Goal: Information Seeking & Learning: Learn about a topic

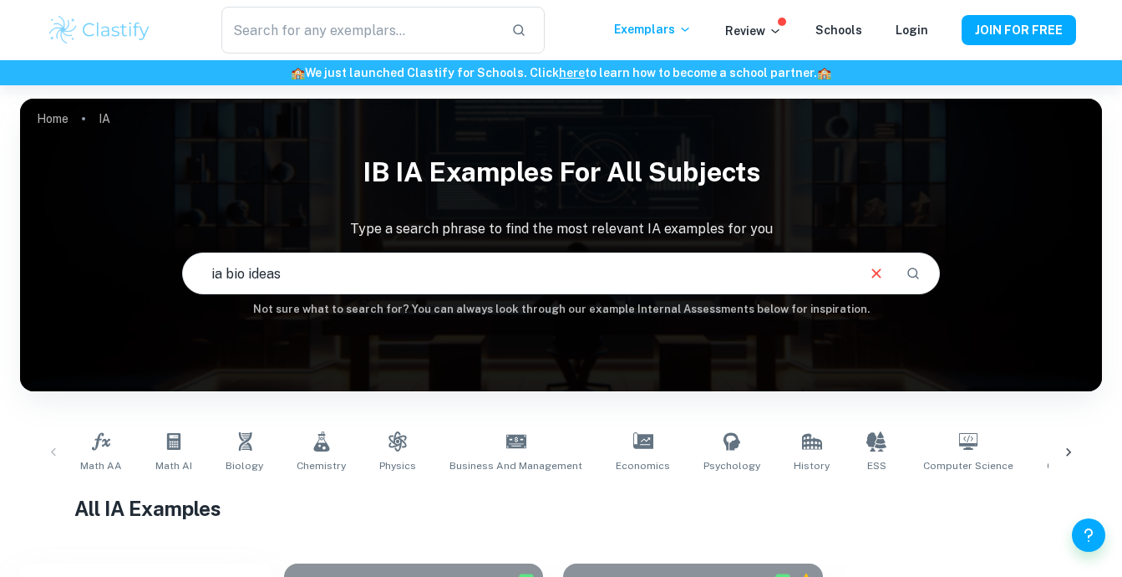
type input "ia bio ideas"
click at [238, 455] on link "Biology" at bounding box center [244, 451] width 51 height 55
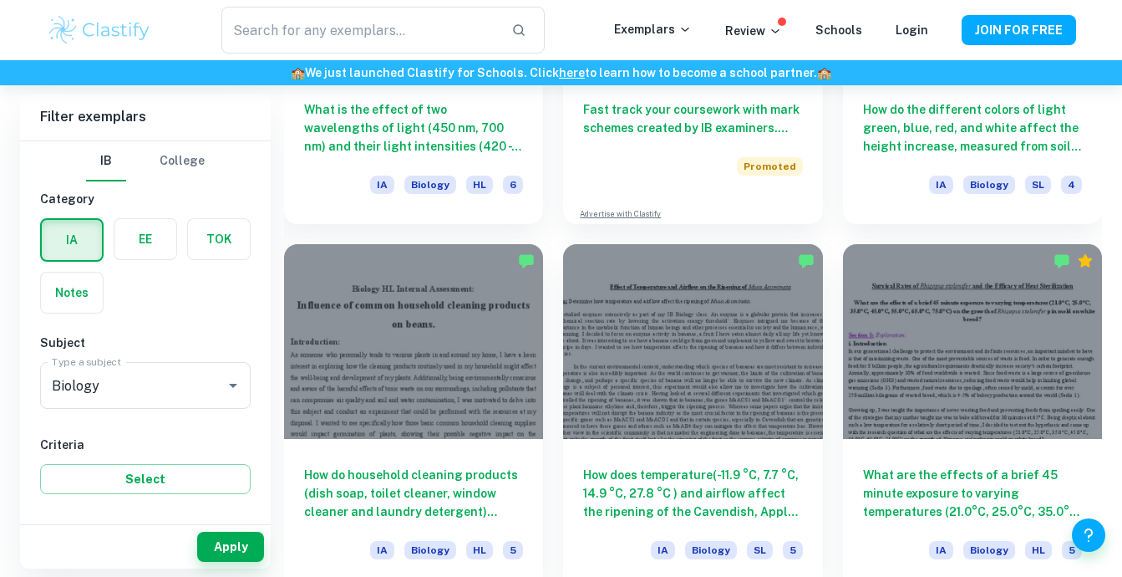
scroll to position [3246, 0]
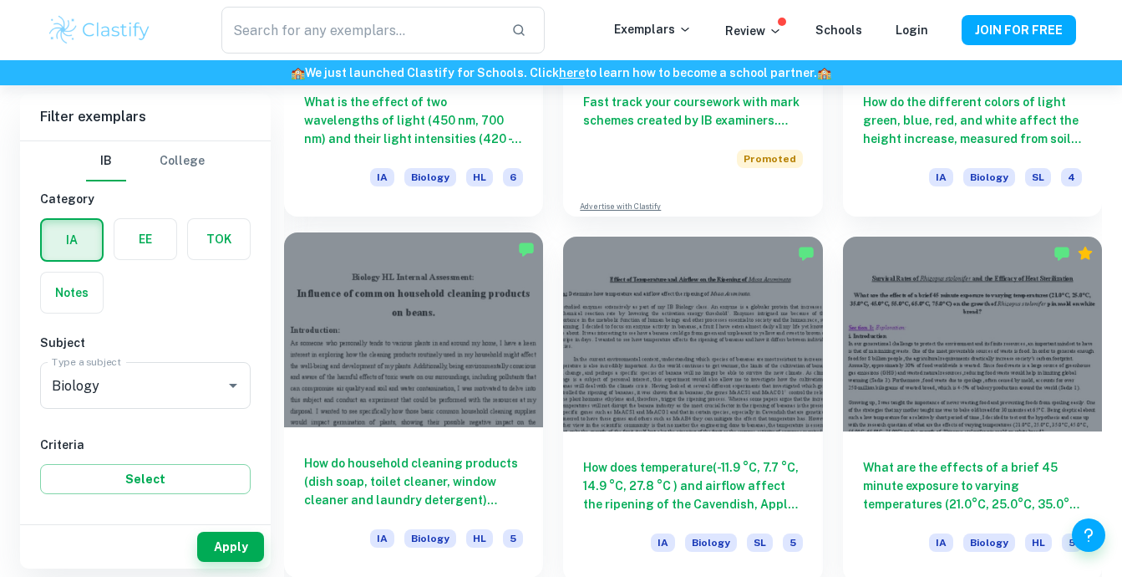
click at [454, 504] on h6 "How do household cleaning products (dish soap, toilet cleaner, window cleaner a…" at bounding box center [413, 481] width 219 height 55
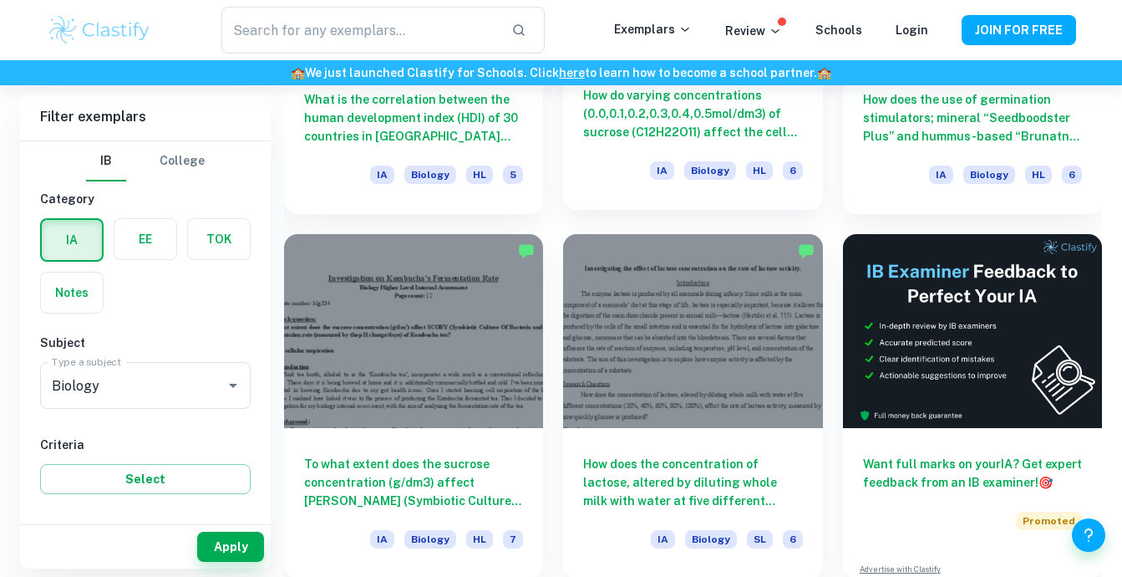
scroll to position [6171, 0]
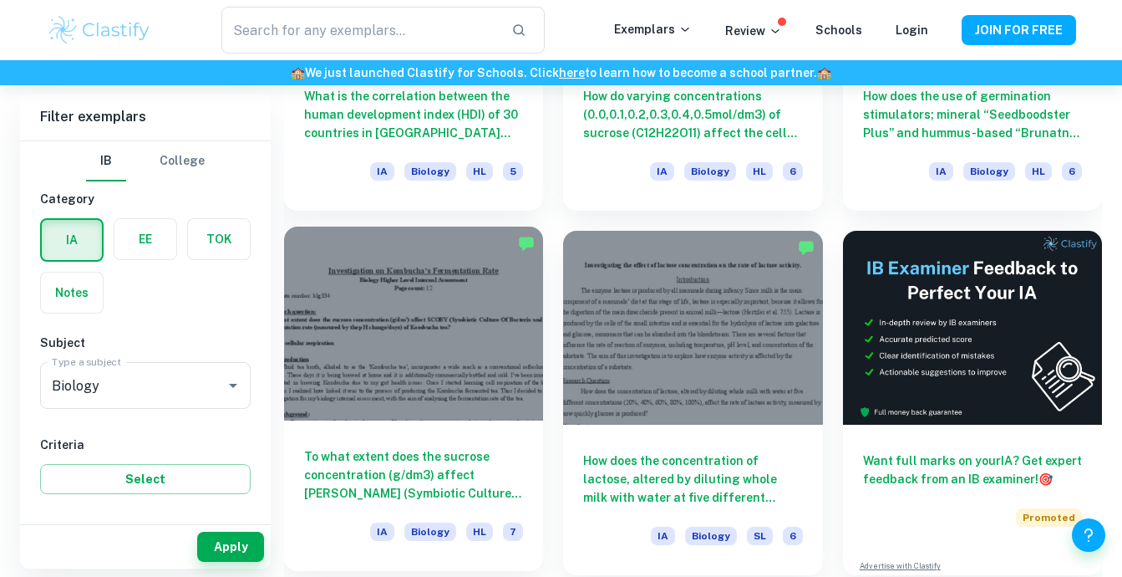
click at [429, 470] on h6 "To what extent does the sucrose concentration (g/dm3) affect [PERSON_NAME] (Sym…" at bounding box center [413, 474] width 219 height 55
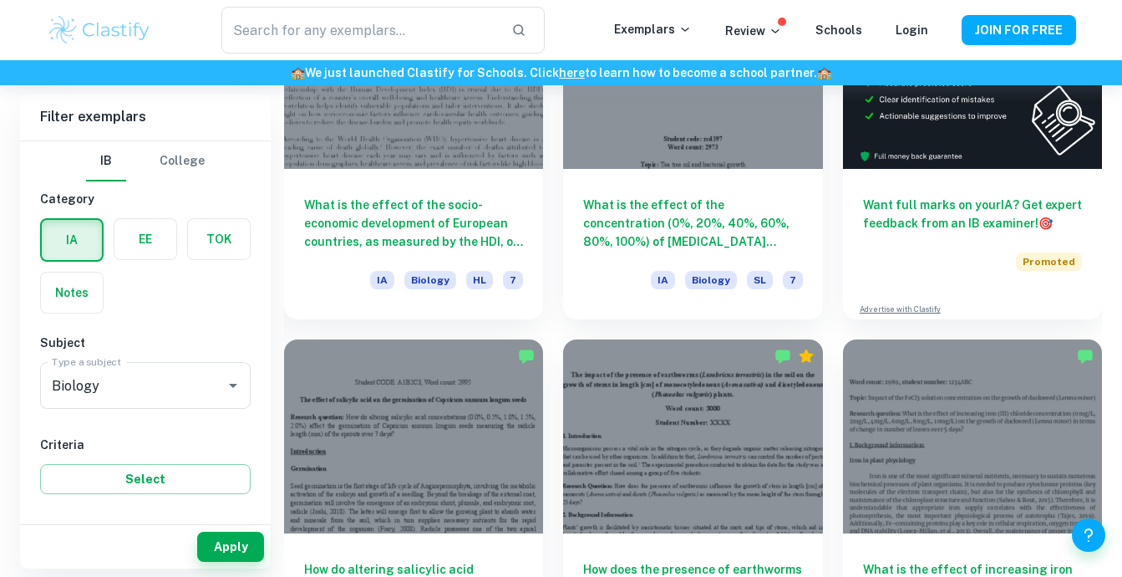
scroll to position [481, 0]
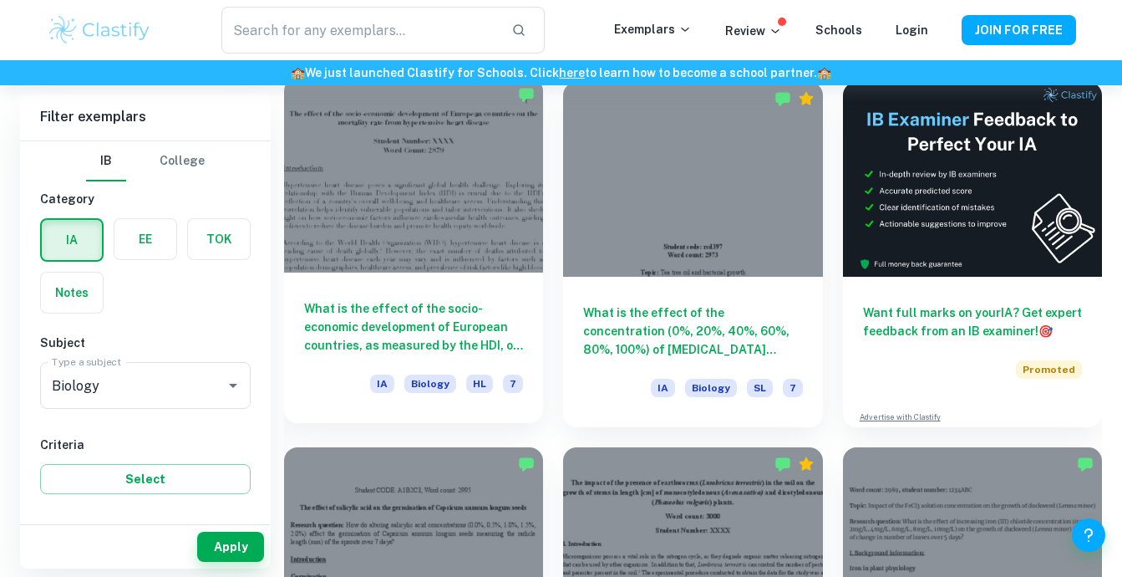
click at [381, 323] on h6 "What is the effect of the socio-economic development of European countries, as …" at bounding box center [413, 326] width 219 height 55
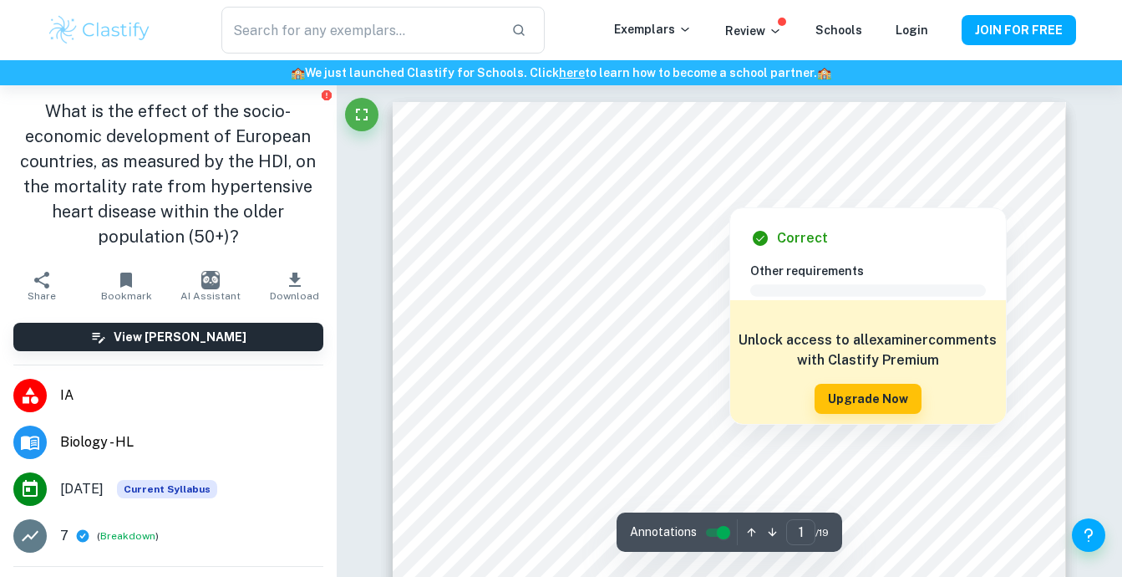
drag, startPoint x: 703, startPoint y: 189, endPoint x: 761, endPoint y: 196, distance: 59.0
click at [761, 196] on div at bounding box center [728, 193] width 313 height 19
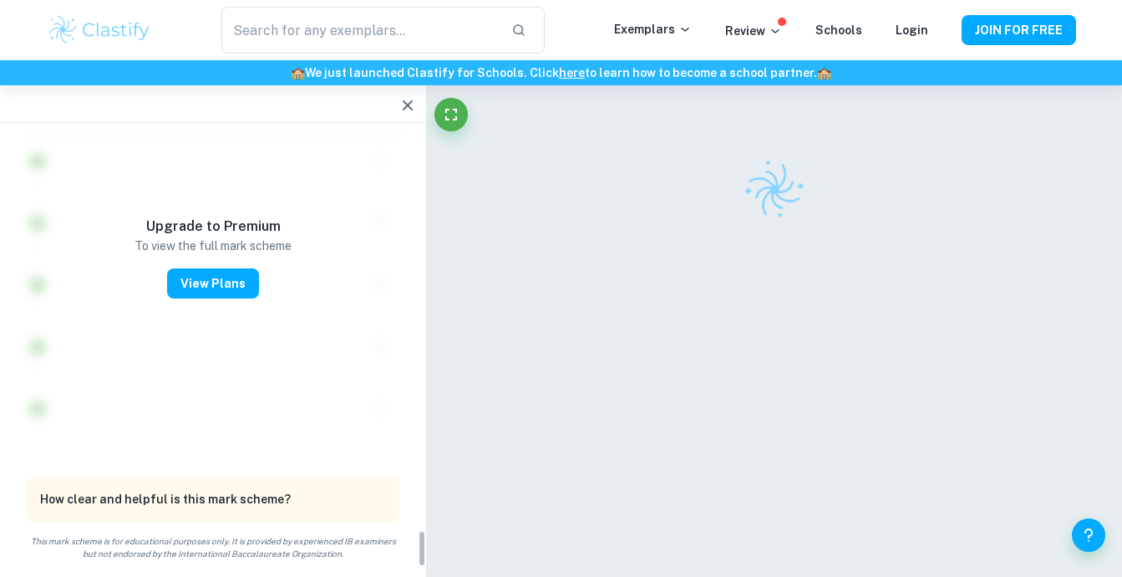
scroll to position [4532, 0]
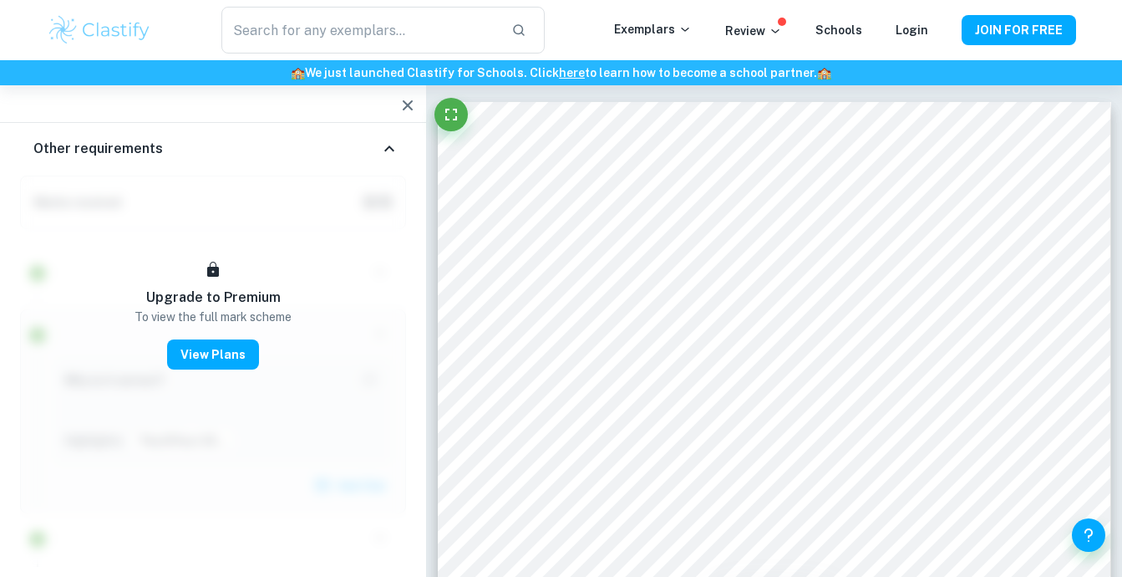
scroll to position [481, 0]
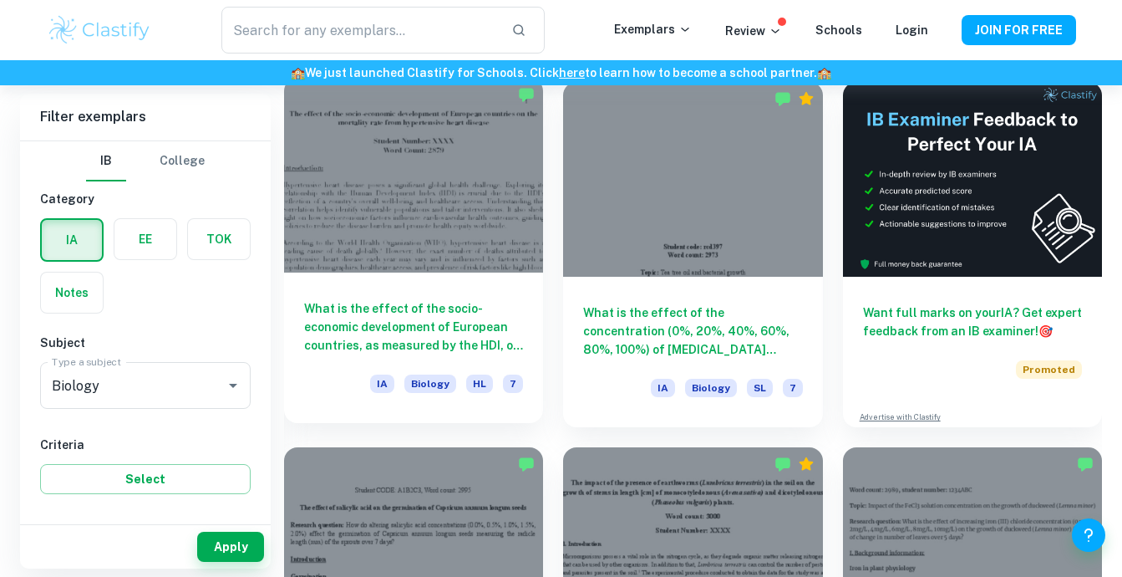
click at [402, 321] on h6 "What is the effect of the socio-economic development of European countries, as …" at bounding box center [413, 326] width 219 height 55
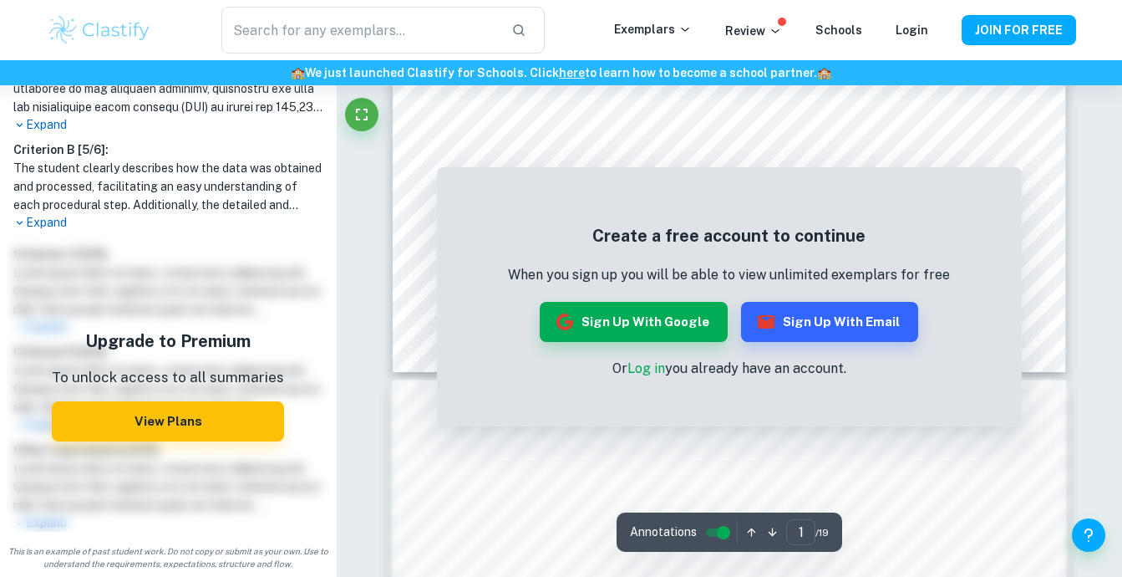
scroll to position [687, 0]
click at [1085, 234] on div "Correct Criterion A The student clearly states the independent and dependent va…" at bounding box center [729, 420] width 785 height 2044
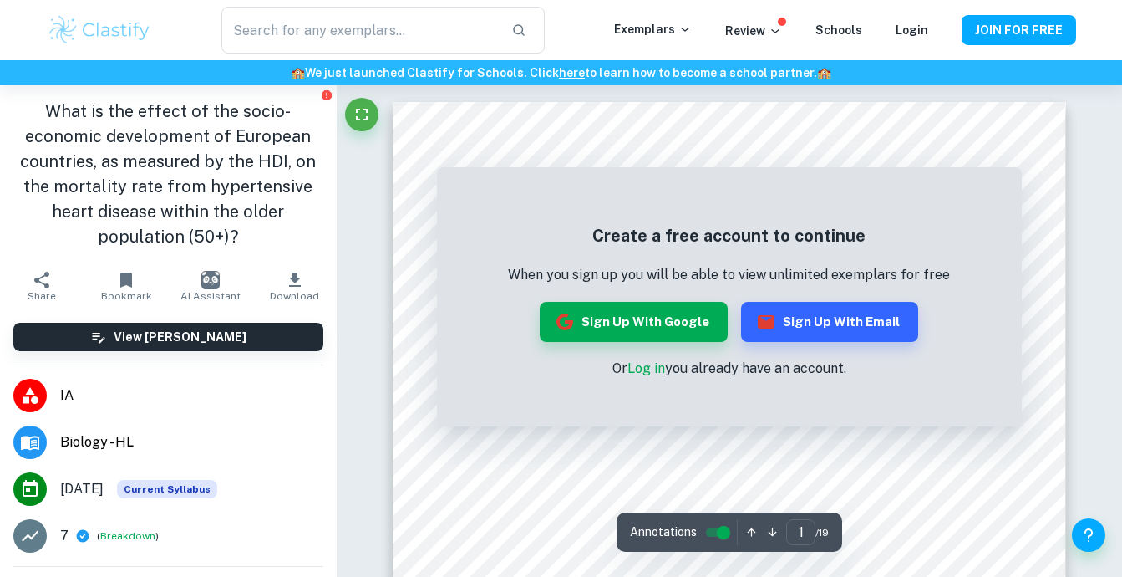
click at [647, 363] on link "Log in" at bounding box center [646, 368] width 38 height 16
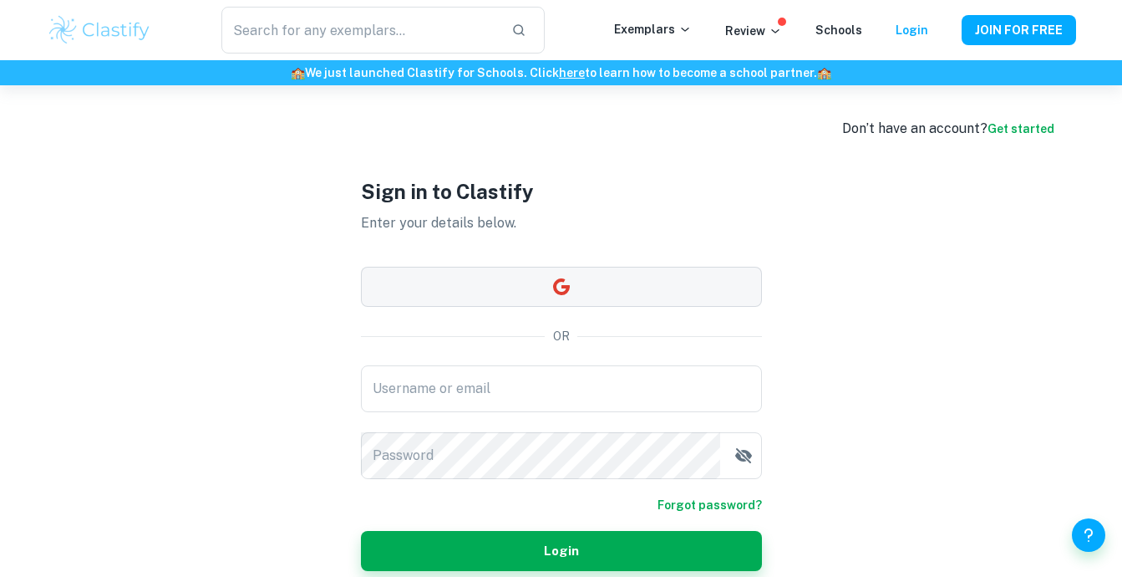
click at [474, 279] on button "button" at bounding box center [561, 287] width 401 height 40
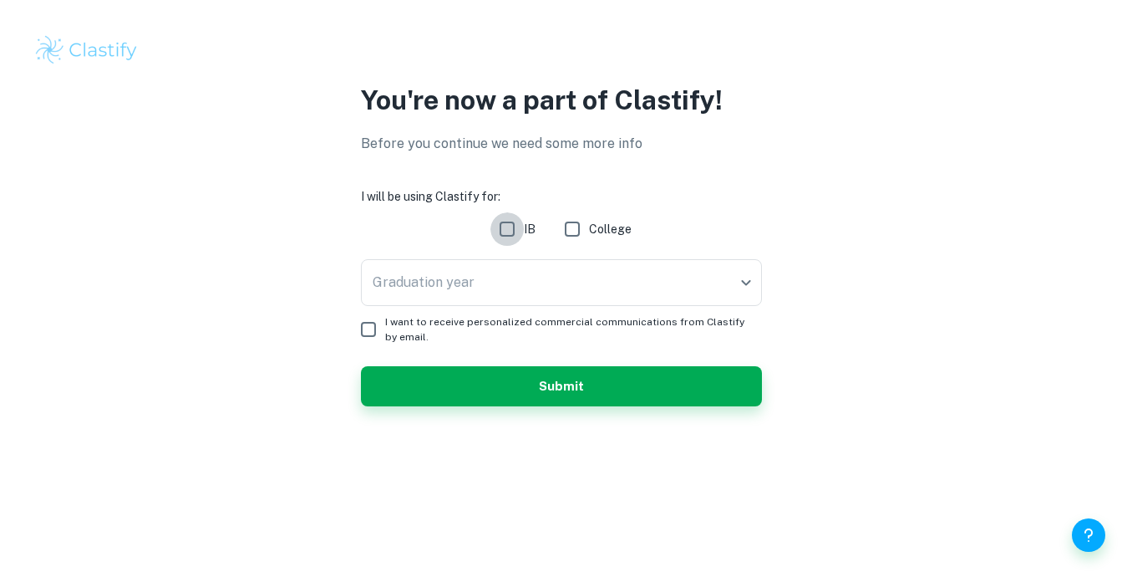
click at [522, 233] on input "IB" at bounding box center [506, 228] width 33 height 33
checkbox input "true"
click at [511, 258] on form "I will be using Clastify for: IB College Date of final exams ​ Date of final ex…" at bounding box center [561, 296] width 401 height 219
click at [510, 277] on body "We value your privacy We use cookies to enhance your browsing experience, serve…" at bounding box center [561, 288] width 1122 height 577
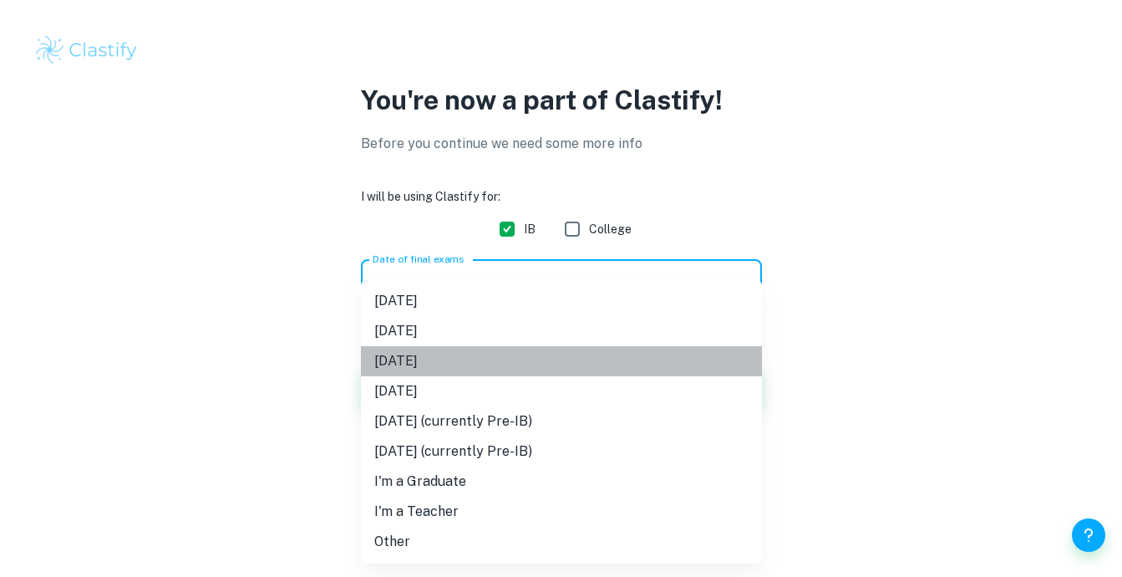
click at [471, 371] on li "[DATE]" at bounding box center [561, 361] width 401 height 30
type input "M26"
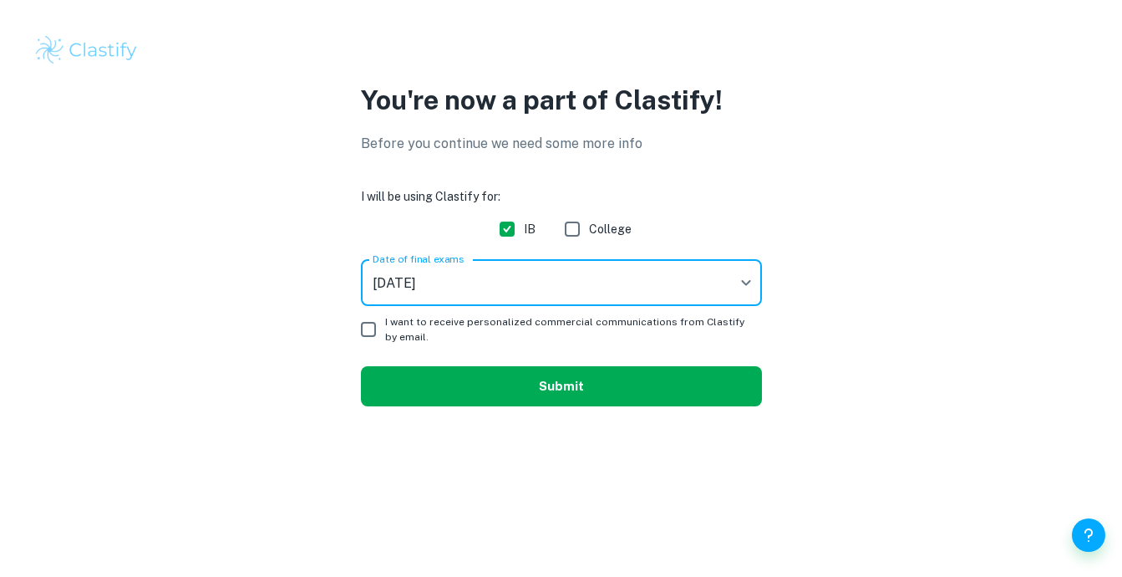
click at [464, 383] on button "Submit" at bounding box center [561, 386] width 401 height 40
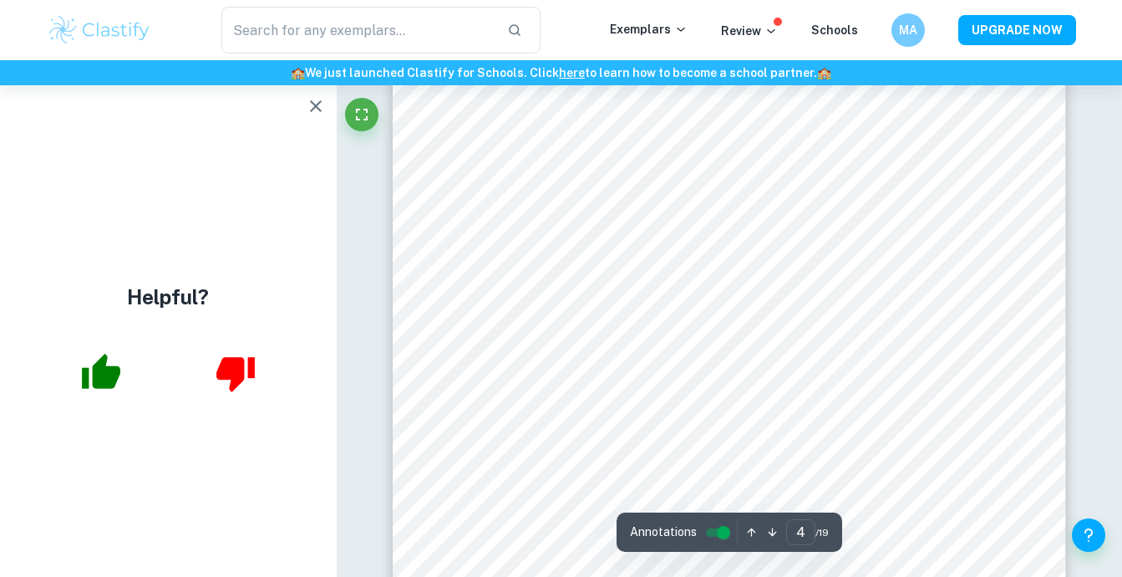
scroll to position [3156, 0]
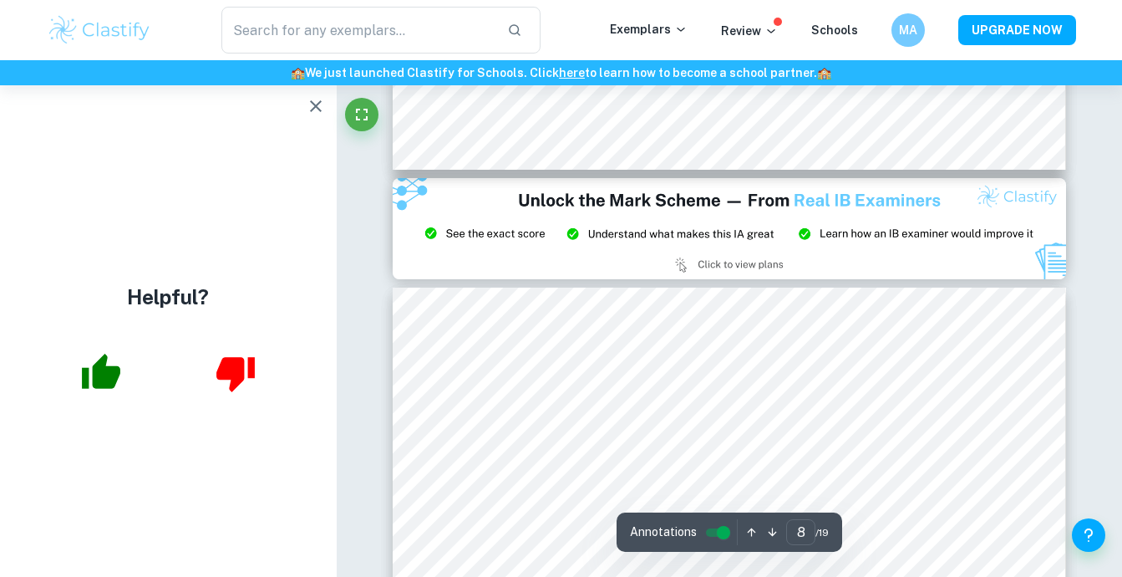
type input "9"
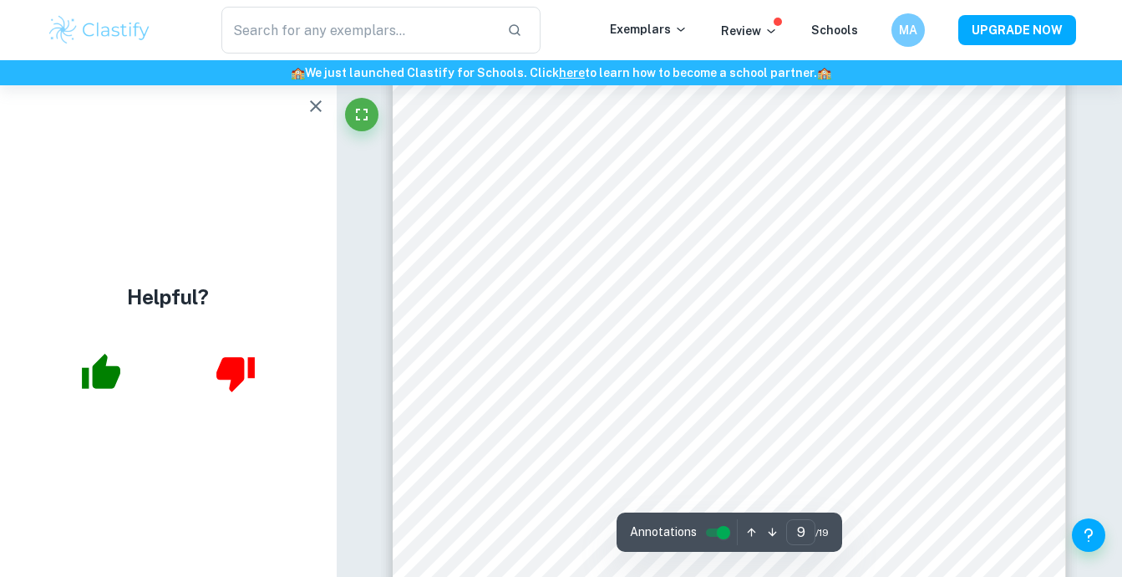
scroll to position [8207, 0]
click at [509, 430] on div at bounding box center [507, 447] width 101 height 35
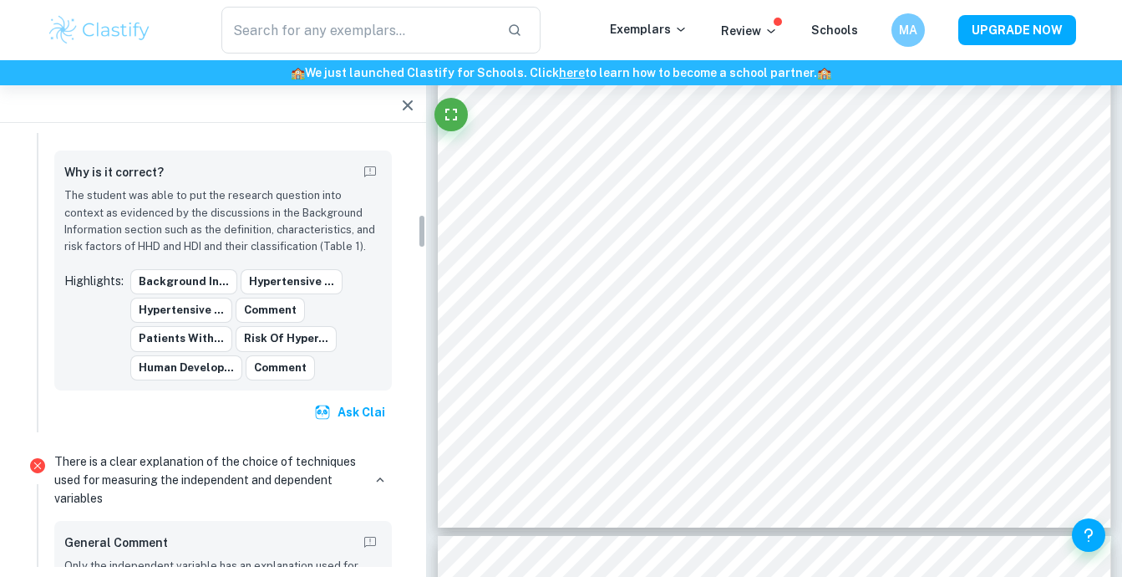
scroll to position [1059, 0]
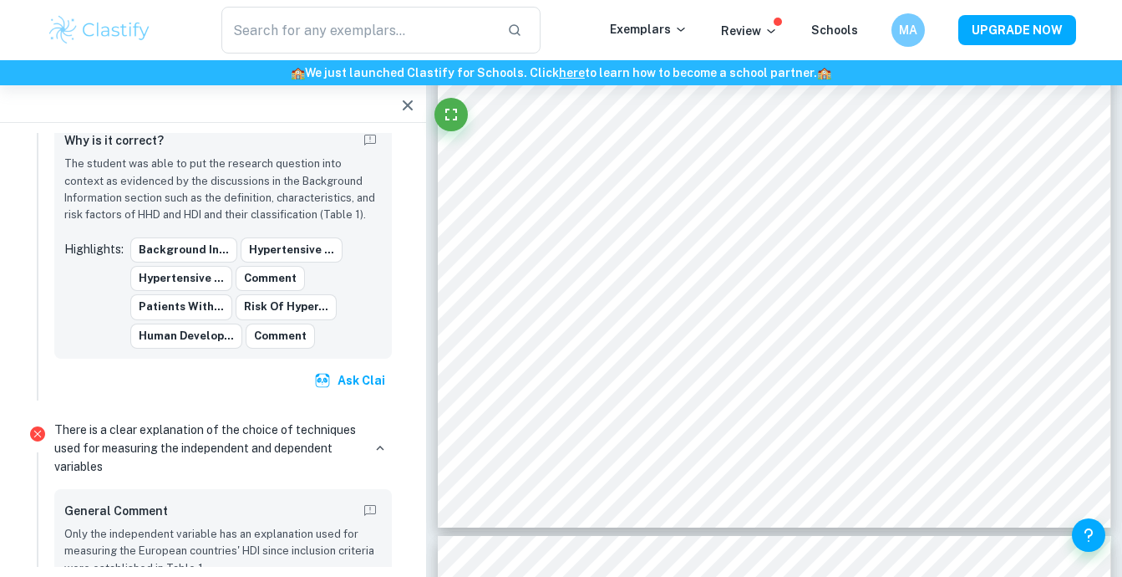
click at [207, 460] on p "There is a clear explanation of the choice of techniques used for measuring the…" at bounding box center [207, 447] width 307 height 55
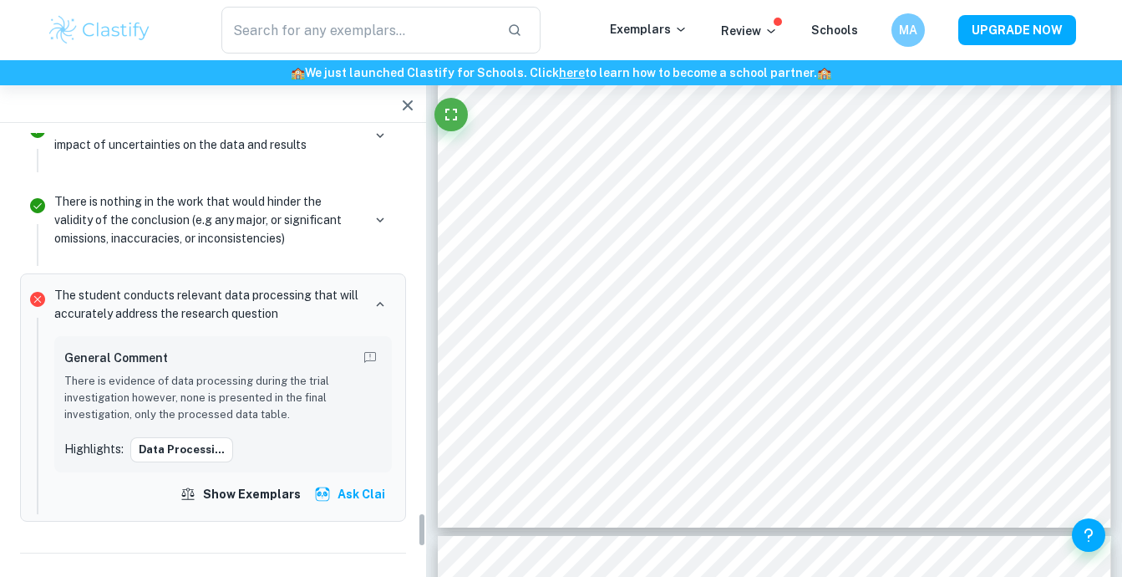
scroll to position [4769, 0]
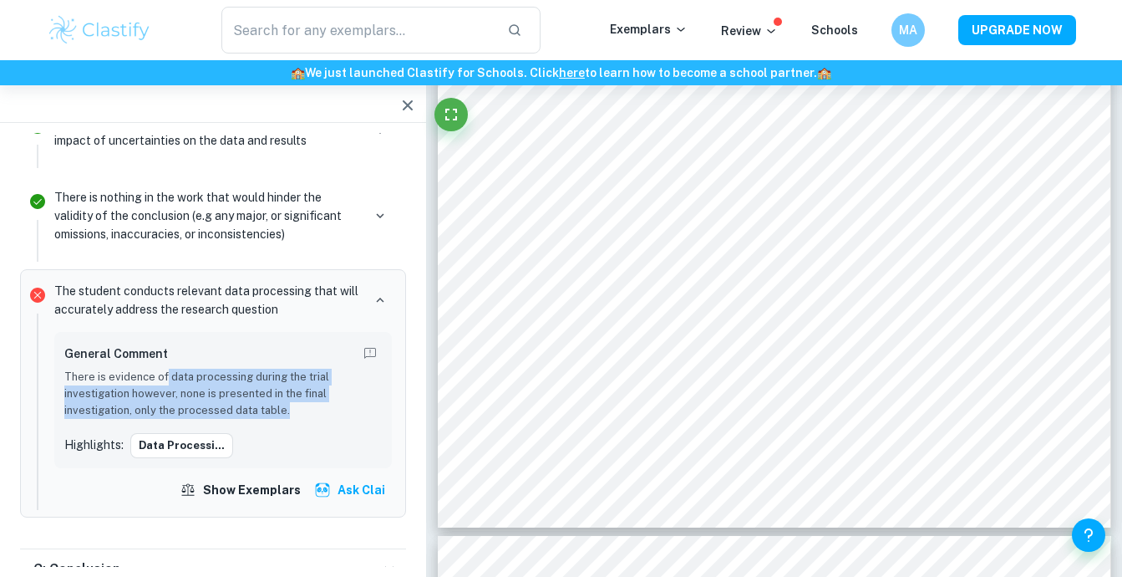
drag, startPoint x: 165, startPoint y: 392, endPoint x: 316, endPoint y: 420, distance: 153.1
click at [316, 419] on p "There is evidence of data processing during the trial investigation however, no…" at bounding box center [223, 393] width 318 height 51
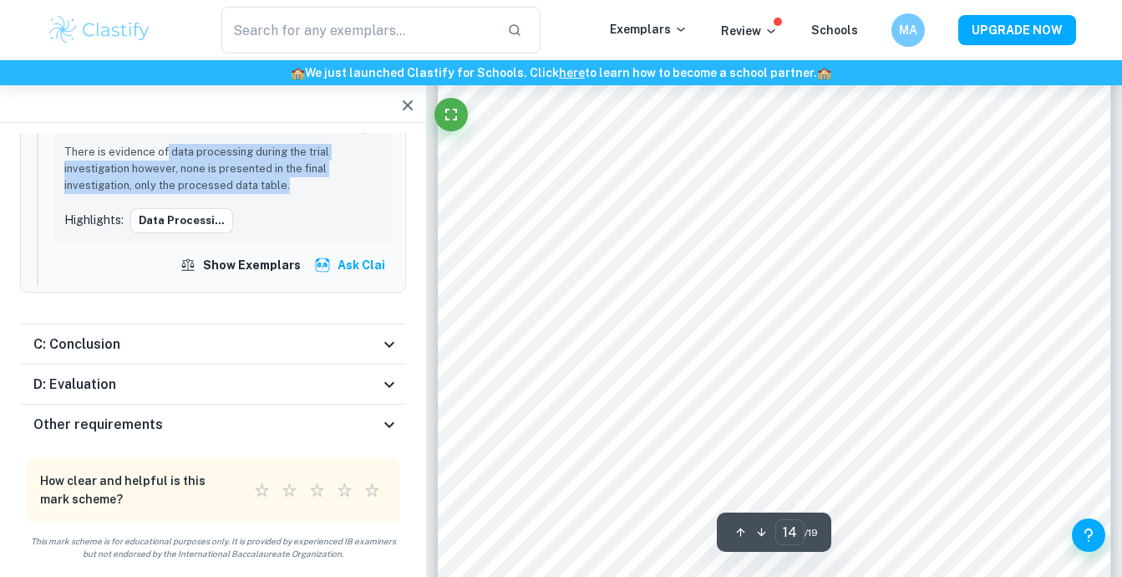
scroll to position [12936, 0]
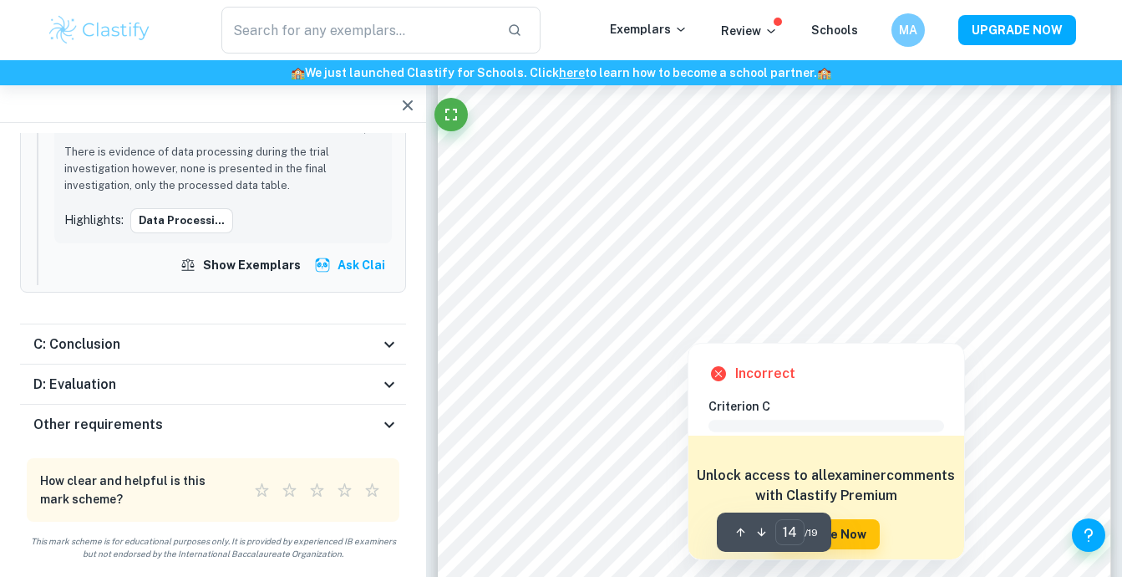
click at [708, 330] on div at bounding box center [686, 330] width 371 height 18
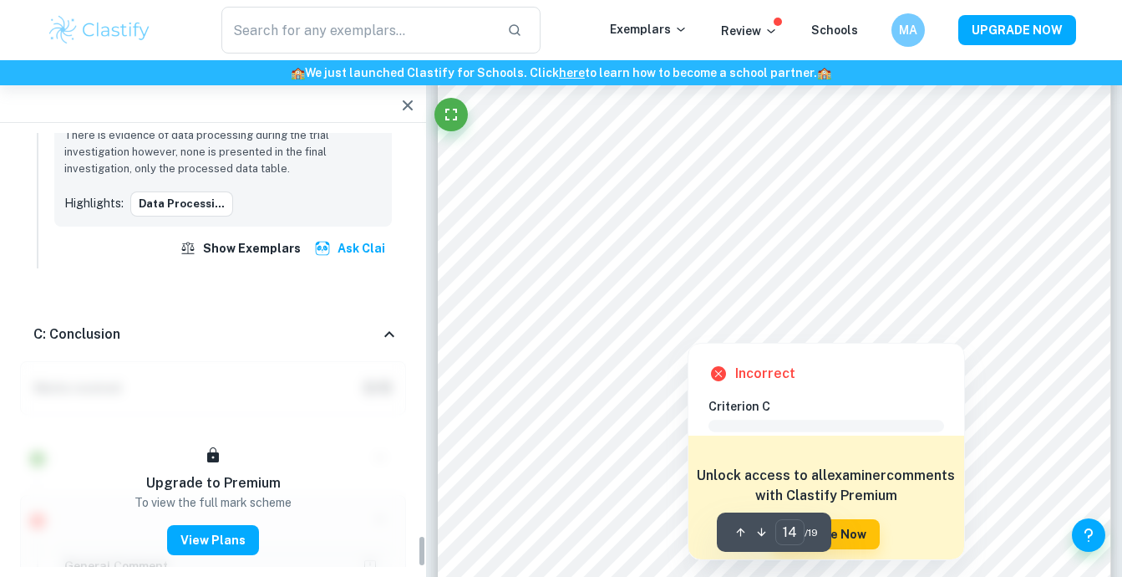
scroll to position [5197, 0]
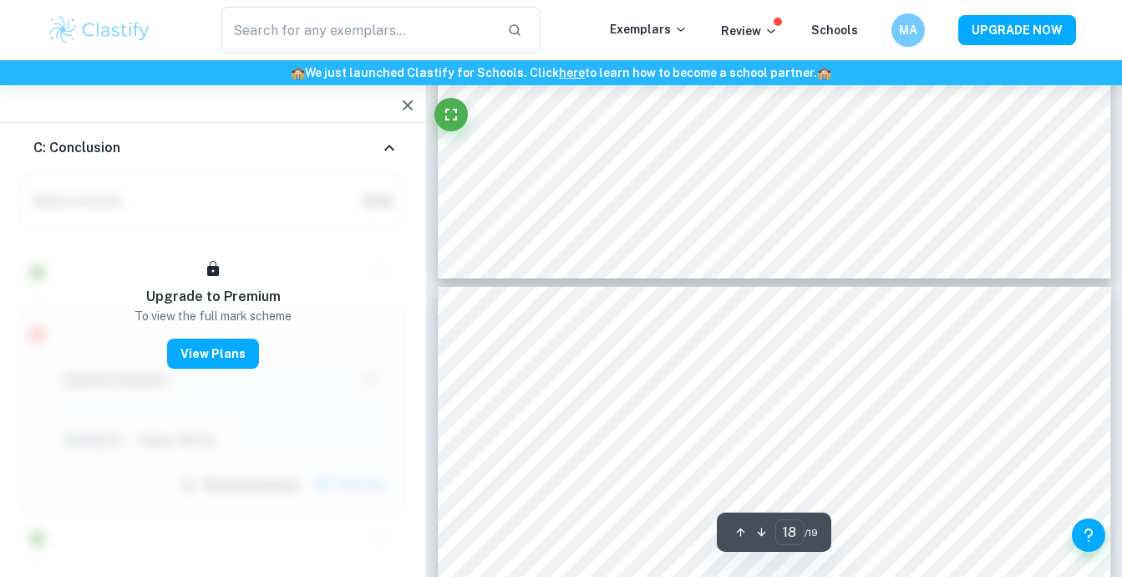
type input "19"
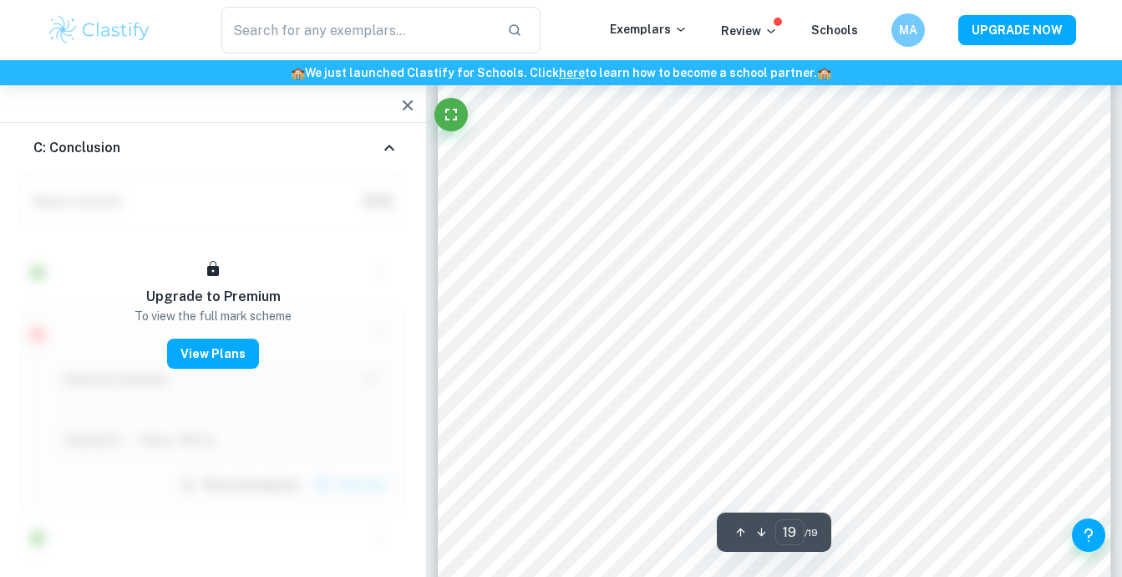
scroll to position [17844, 0]
click at [399, 105] on icon "button" at bounding box center [408, 105] width 20 height 20
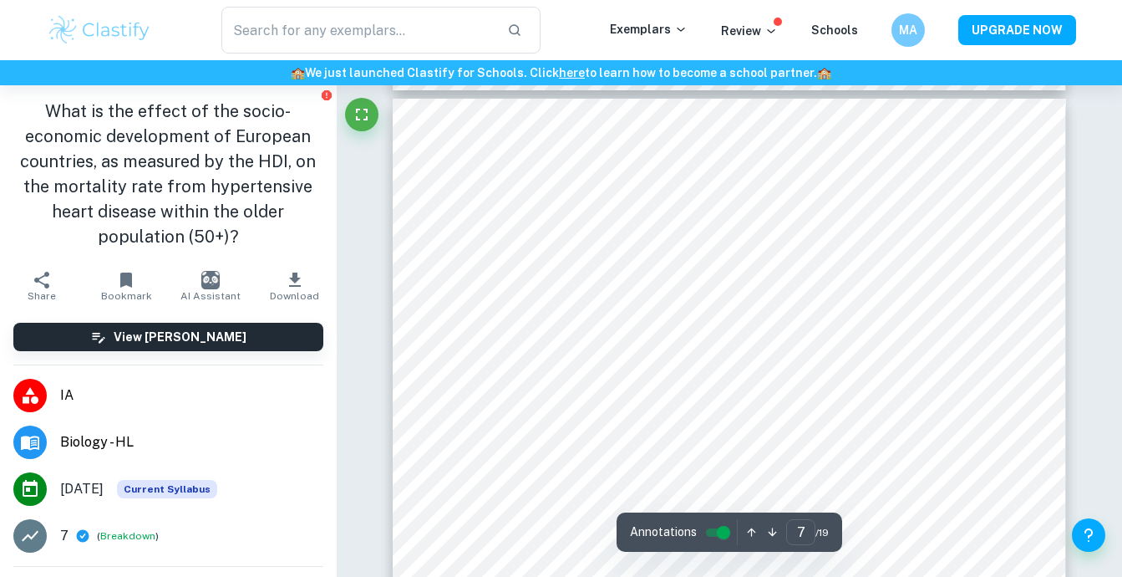
scroll to position [5640, 0]
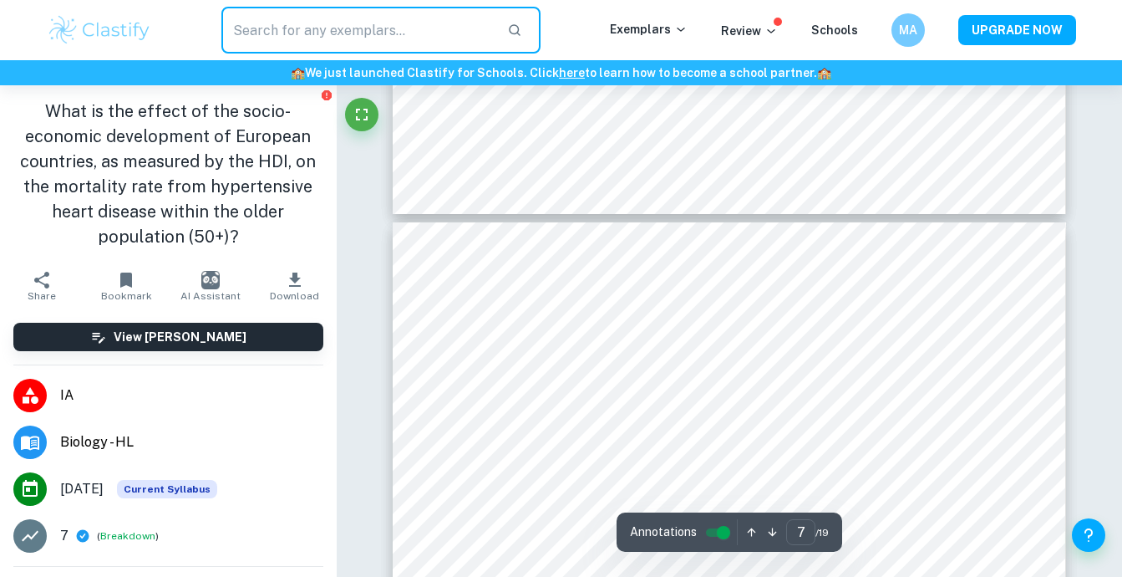
click at [342, 31] on input "text" at bounding box center [357, 30] width 273 height 47
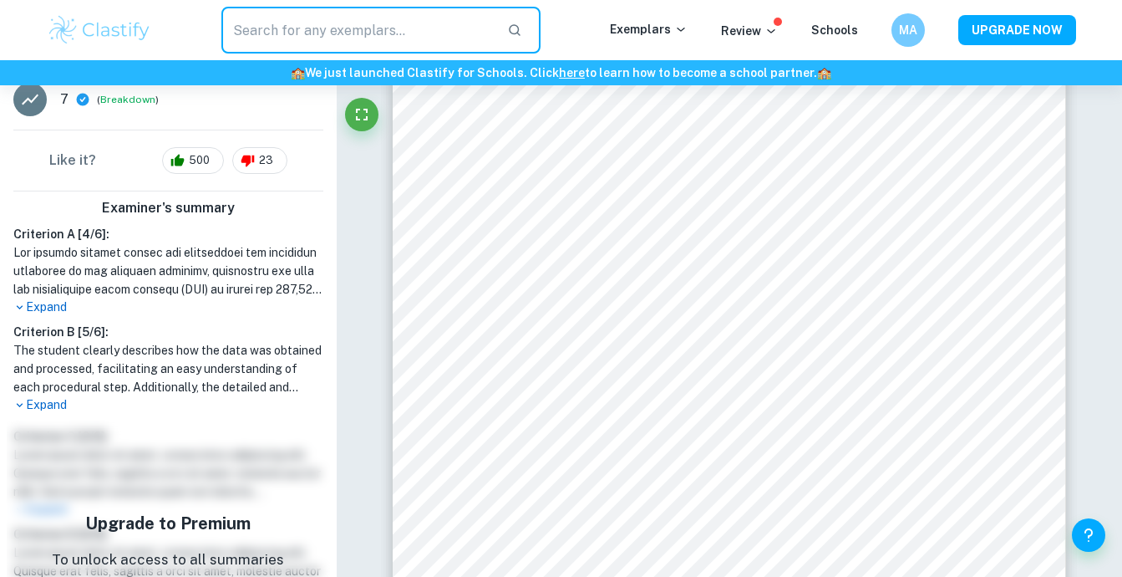
scroll to position [439, 0]
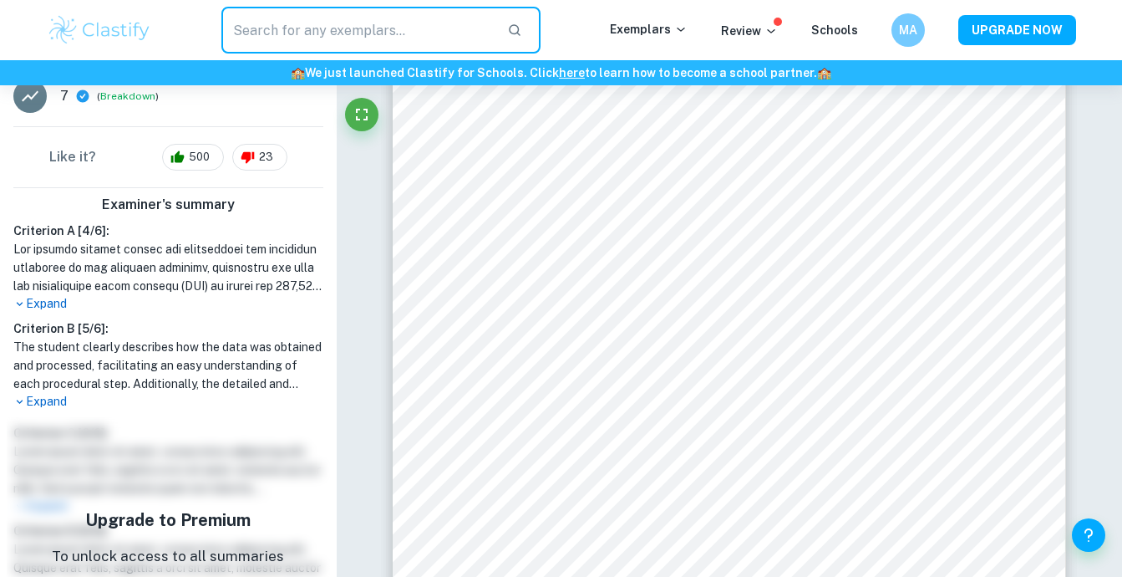
click at [48, 313] on div "Criterion A [ 4 / 6 ]: Expand Criterion B [ 5 / 6 ]: The student clearly descri…" at bounding box center [168, 315] width 323 height 189
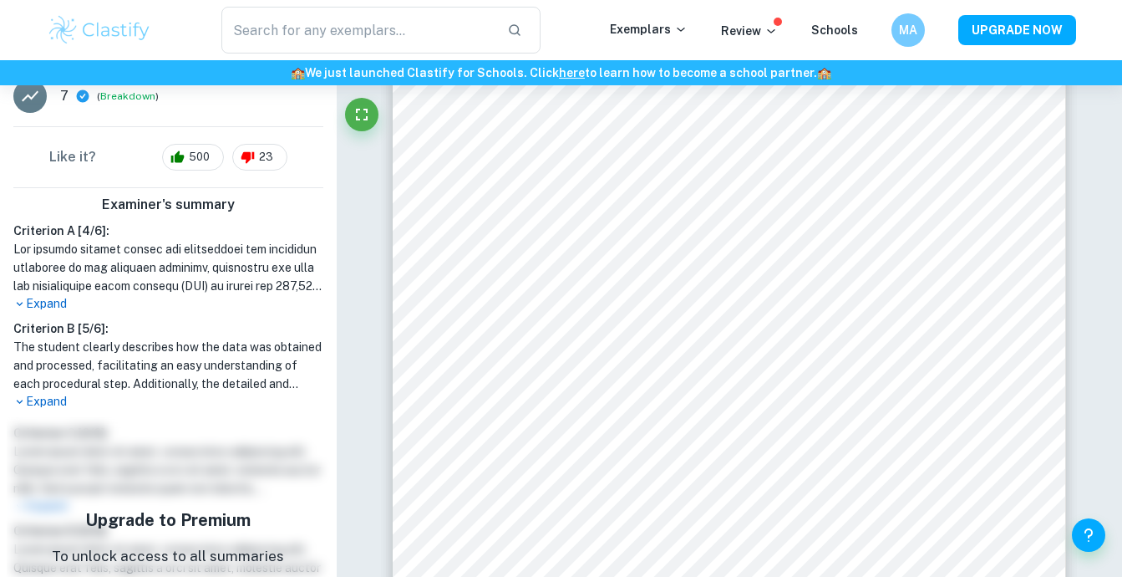
click at [50, 305] on p "Expand" at bounding box center [168, 304] width 310 height 18
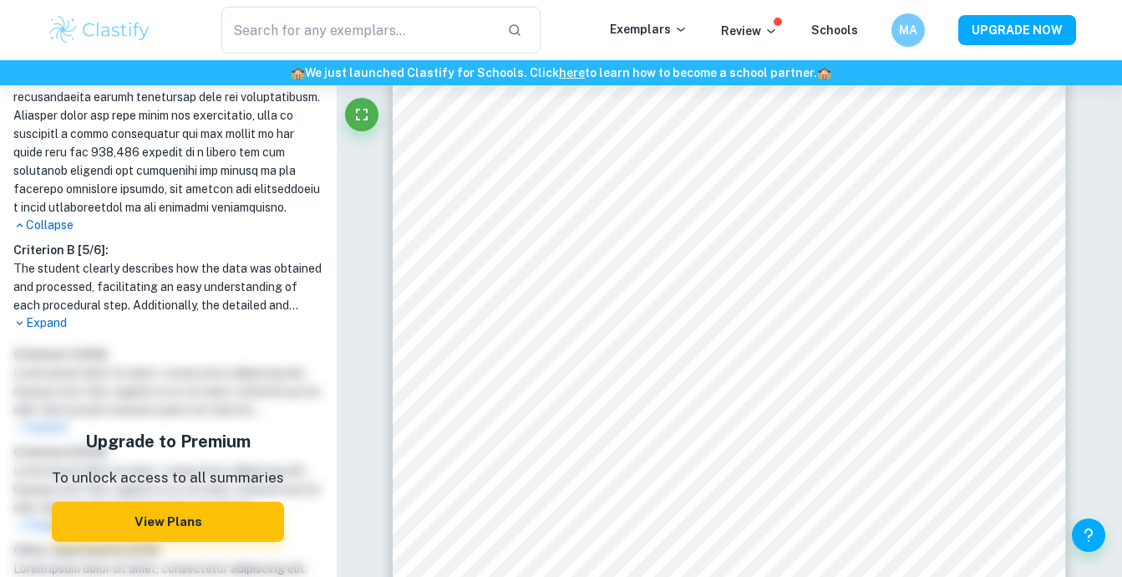
scroll to position [807, 0]
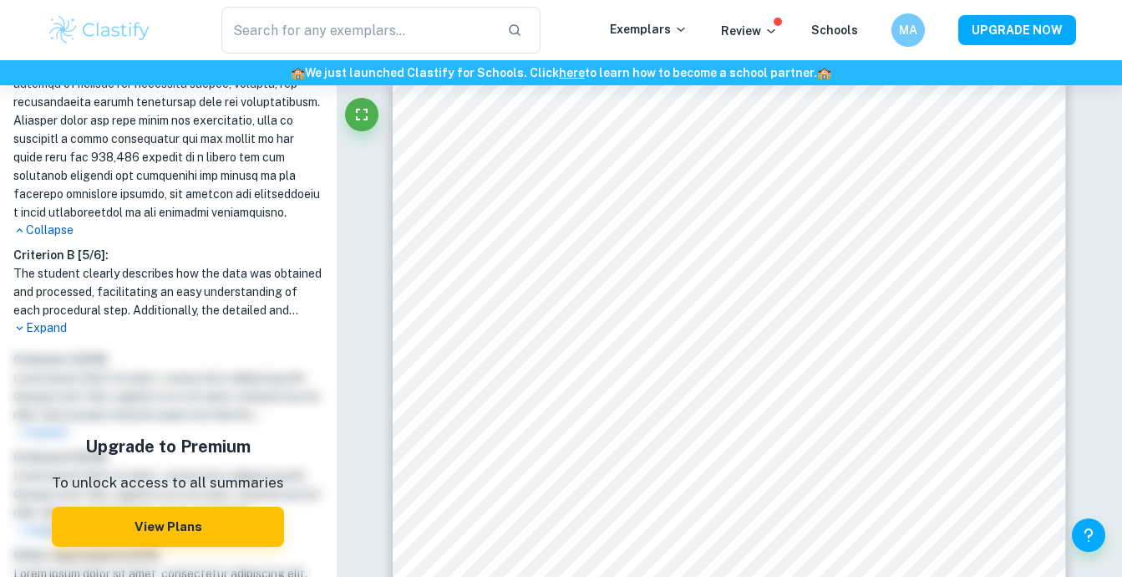
click at [53, 259] on div "Criterion A [ 4 / 6 ]: Collapse Criterion B [ 5 / 6 ]: The student clearly desc…" at bounding box center [168, 95] width 323 height 483
click at [56, 239] on p "Collapse" at bounding box center [168, 230] width 310 height 18
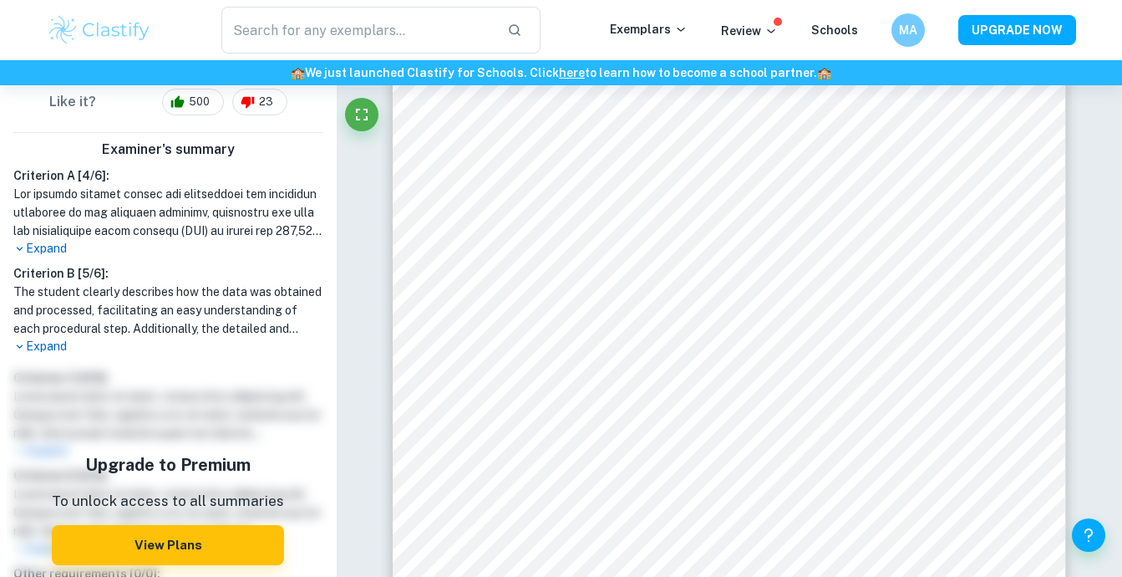
scroll to position [0, 0]
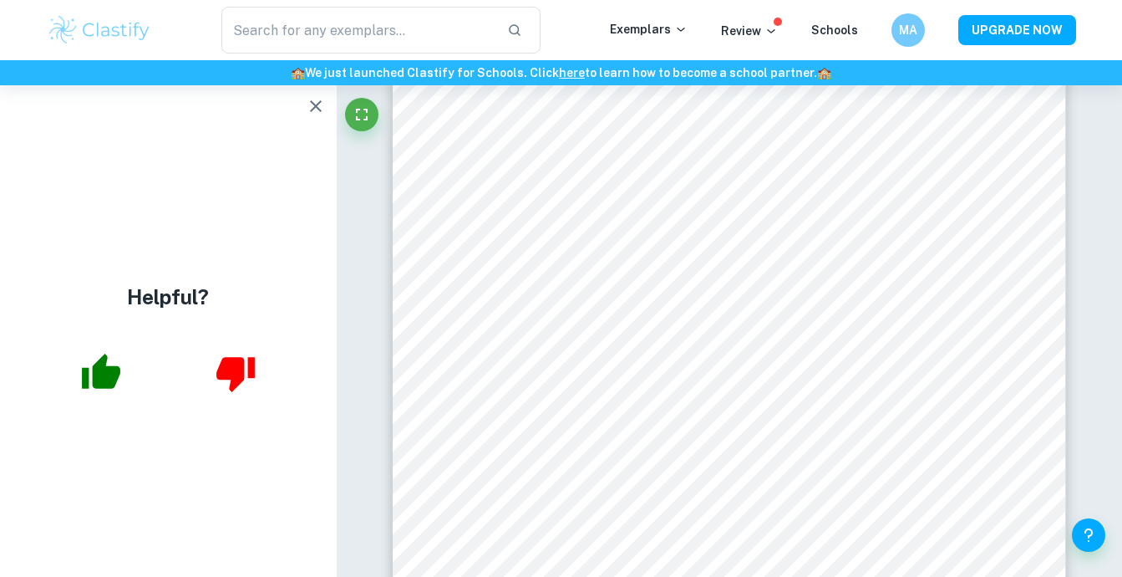
click at [96, 407] on div "Helpful?" at bounding box center [168, 330] width 337 height 491
click at [107, 381] on icon "button" at bounding box center [101, 370] width 38 height 35
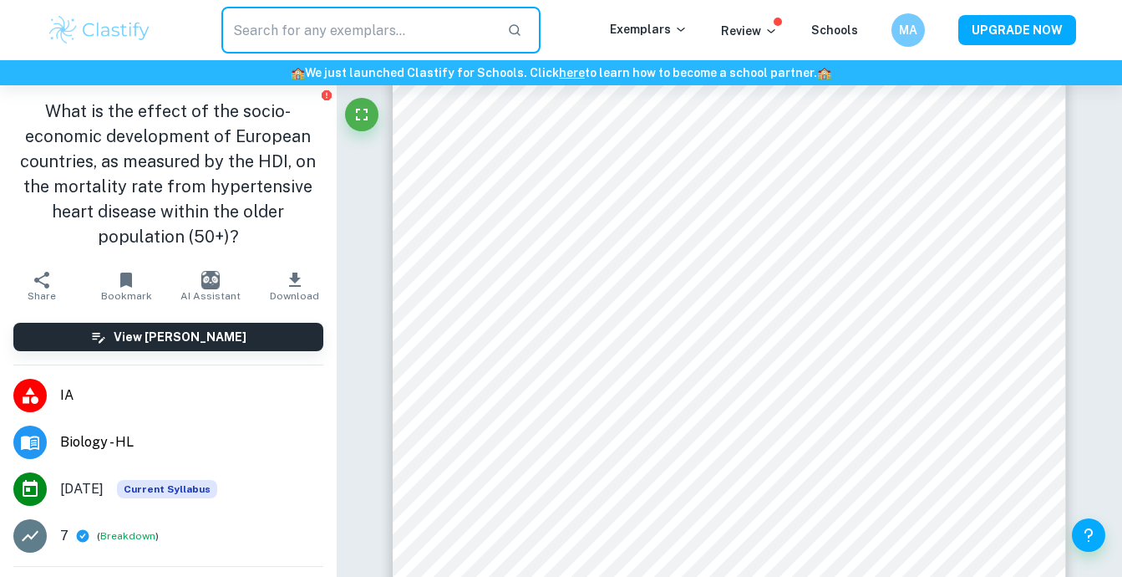
click at [306, 36] on input "text" at bounding box center [357, 30] width 273 height 47
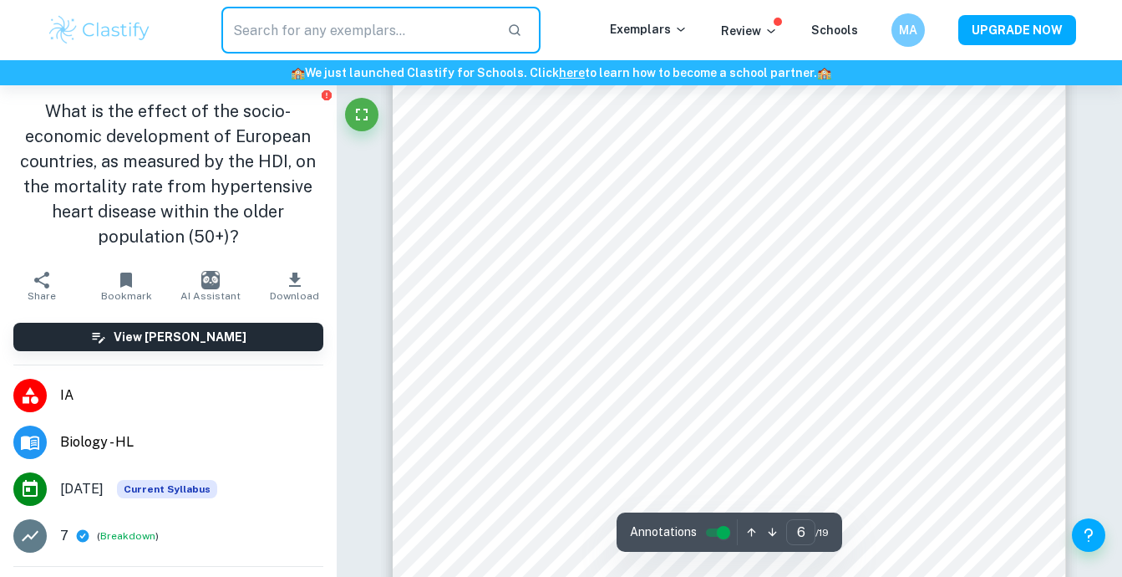
scroll to position [4473, 0]
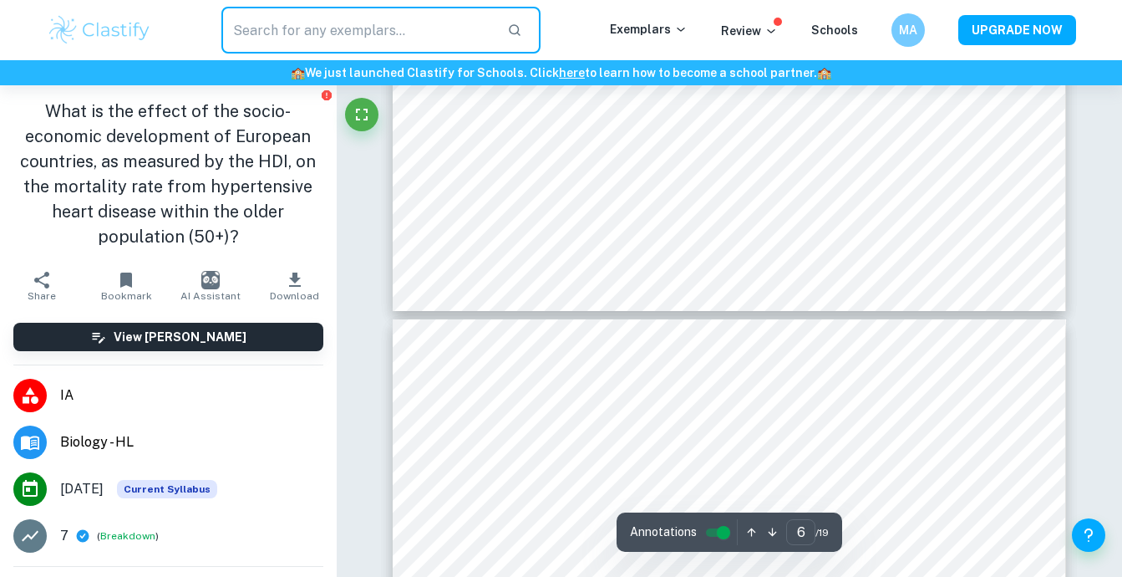
type input "5"
